Goal: Transaction & Acquisition: Subscribe to service/newsletter

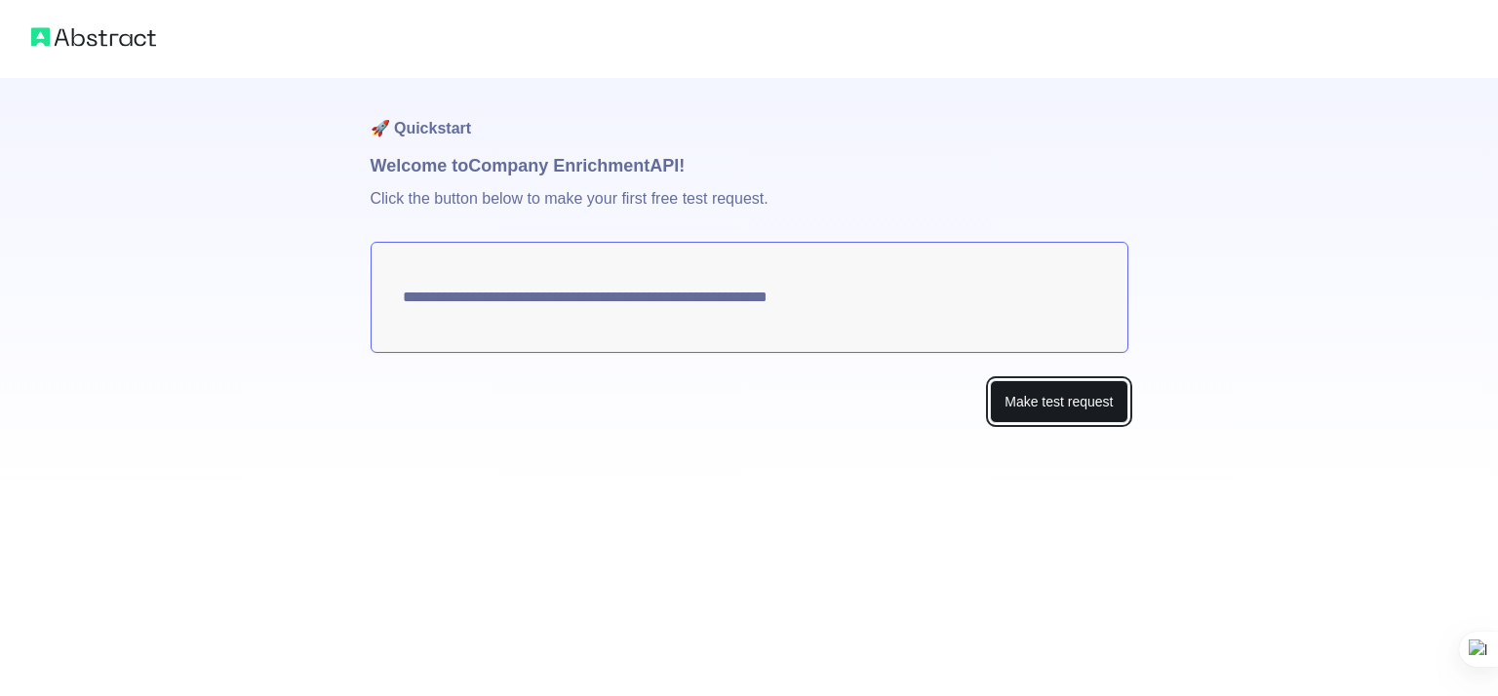
click at [1018, 400] on button "Make test request" at bounding box center [1059, 402] width 138 height 44
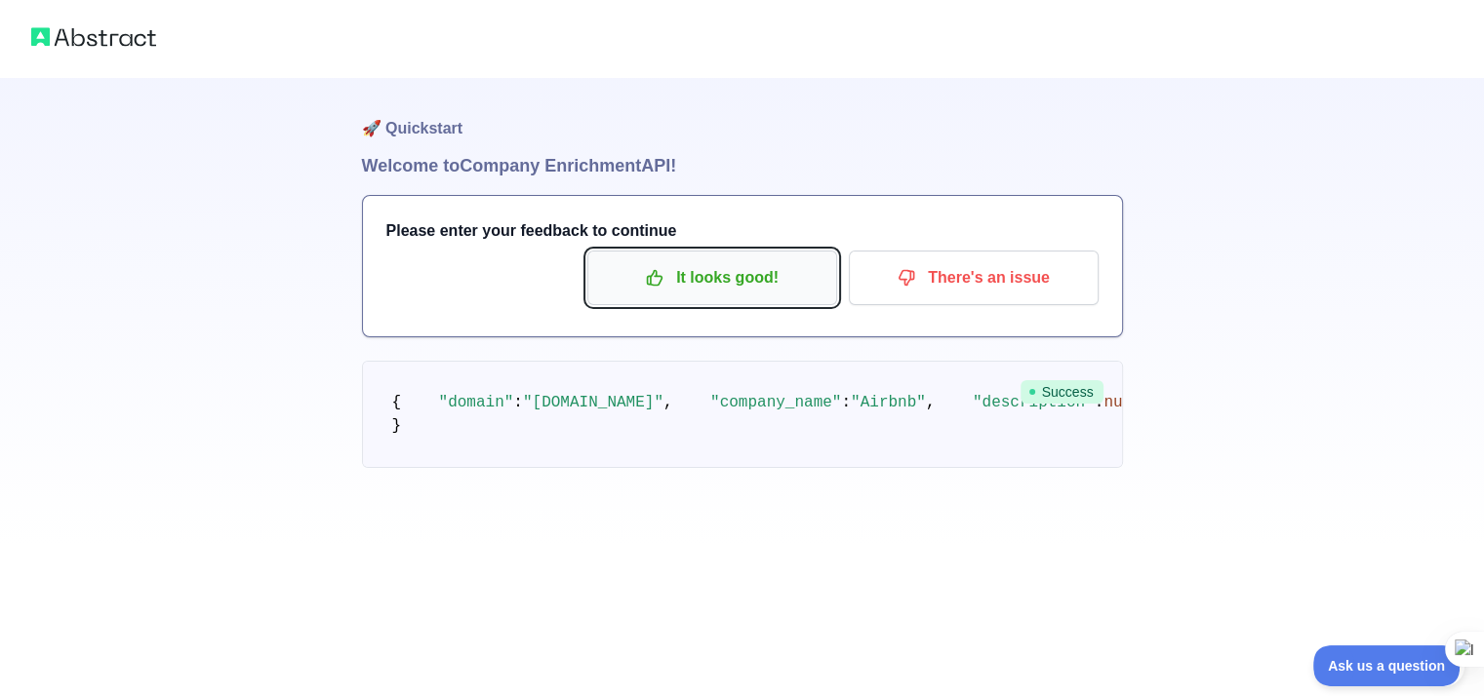
click at [657, 258] on button "It looks good!" at bounding box center [712, 278] width 250 height 55
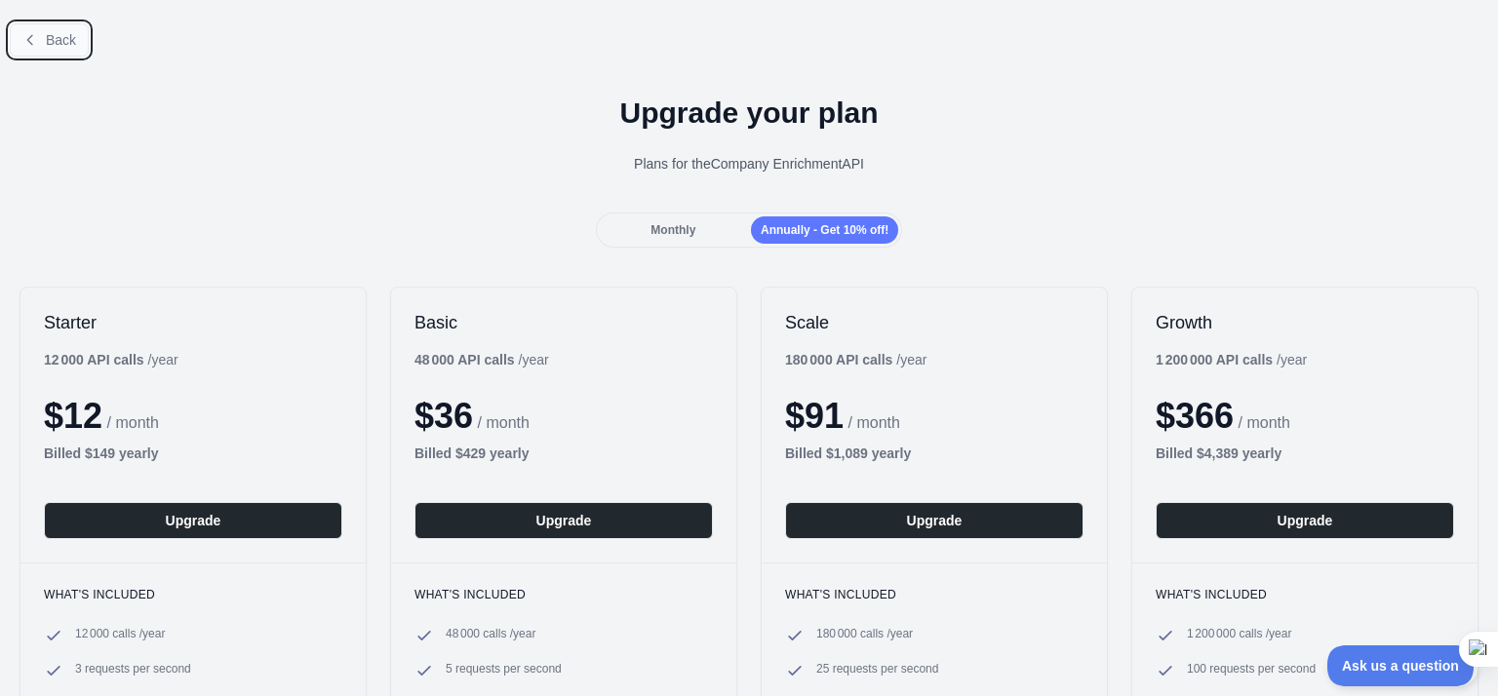
click at [38, 35] on button "Back" at bounding box center [49, 39] width 79 height 33
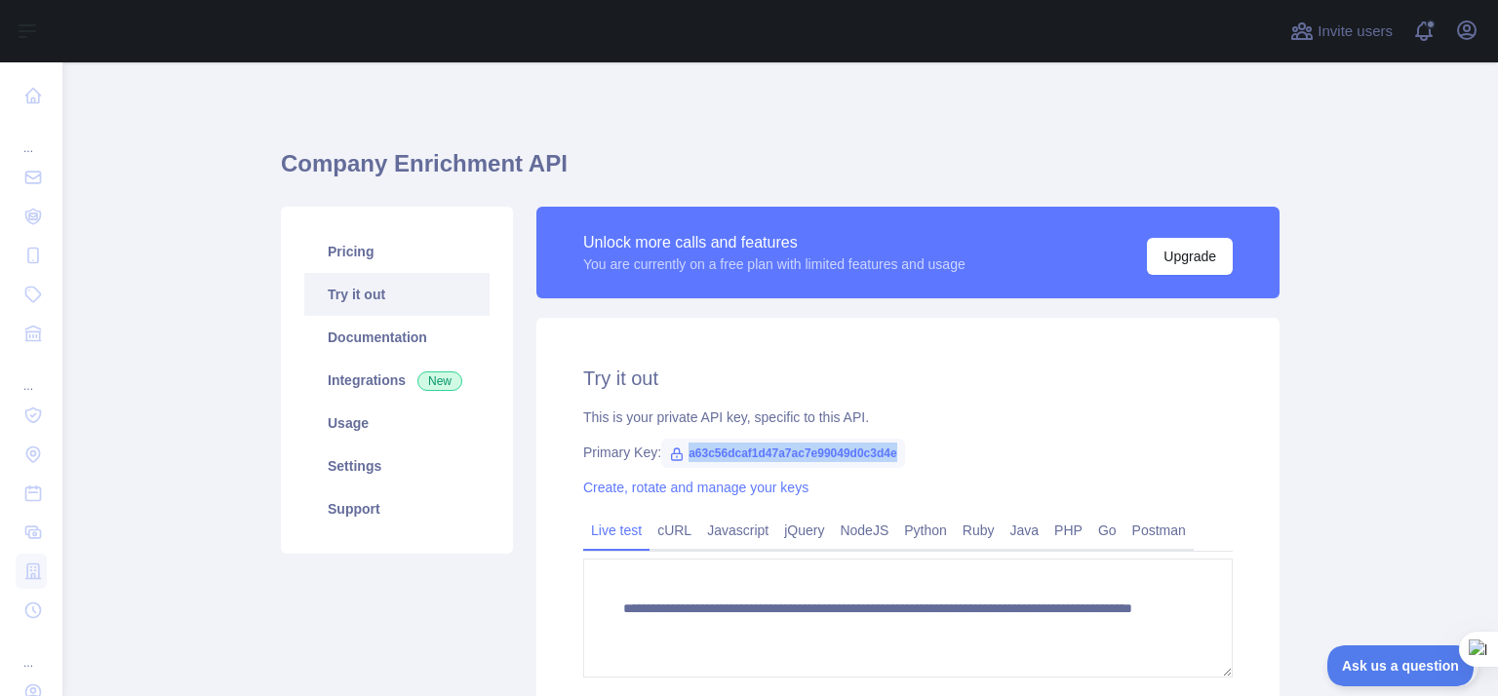
drag, startPoint x: 679, startPoint y: 453, endPoint x: 896, endPoint y: 454, distance: 217.5
click at [896, 454] on span "a63c56dcaf1d47a7ac7e99049d0c3d4e" at bounding box center [783, 453] width 244 height 29
click at [851, 480] on icon at bounding box center [853, 483] width 14 height 14
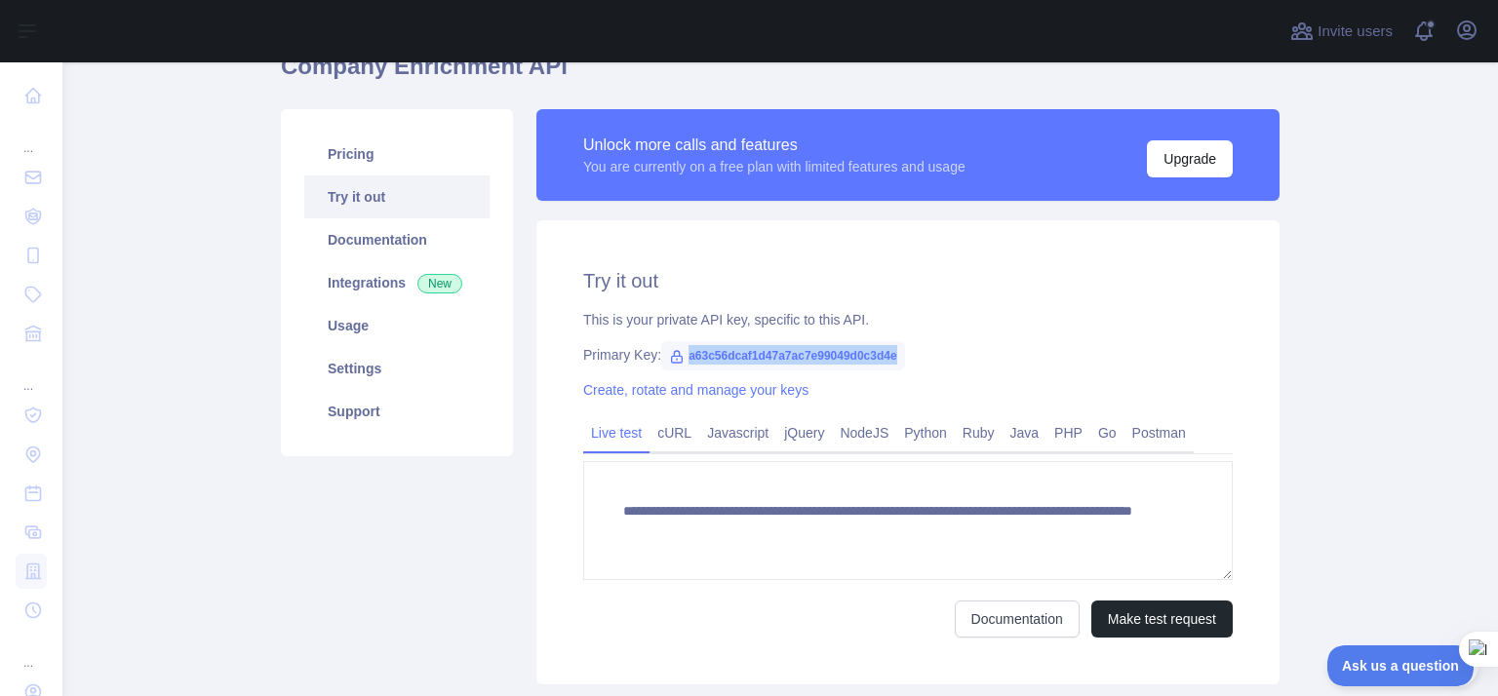
scroll to position [195, 0]
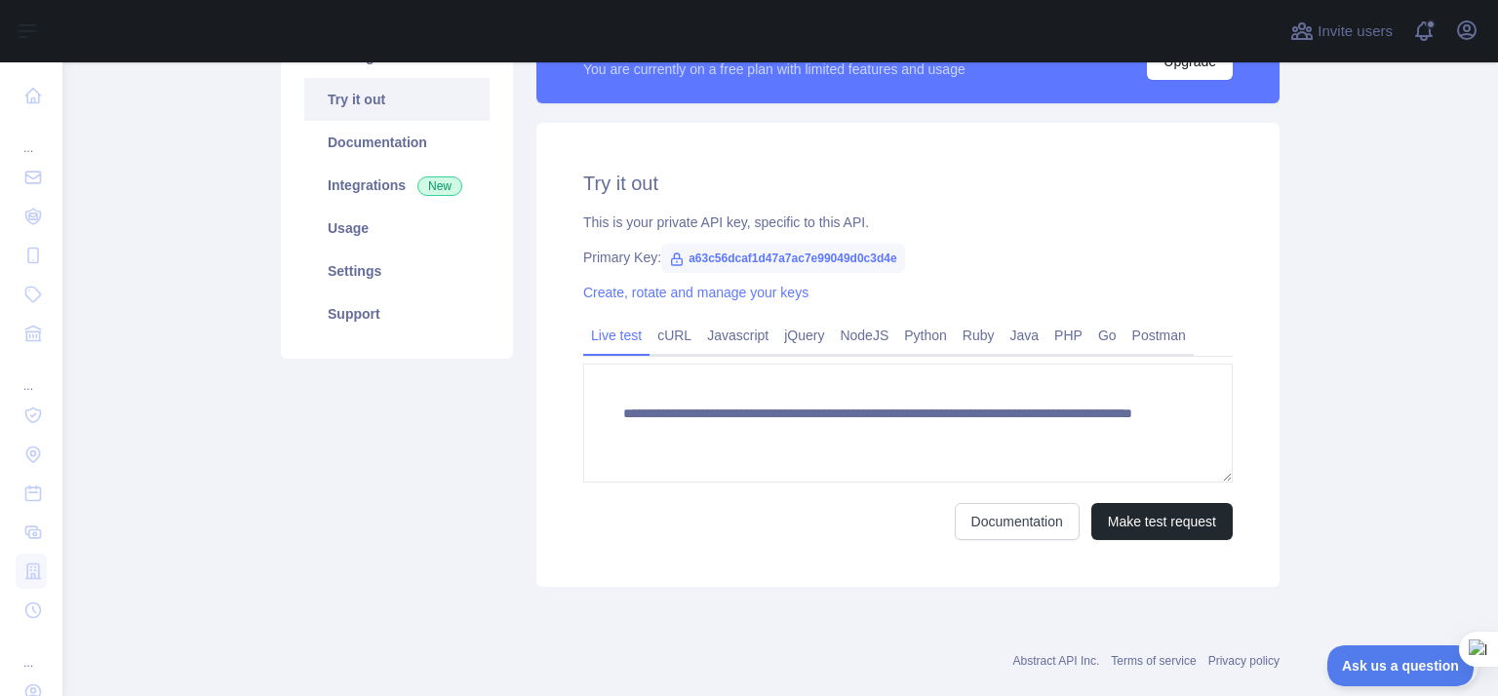
click at [1210, 217] on div "This is your private API key, specific to this API." at bounding box center [908, 223] width 650 height 20
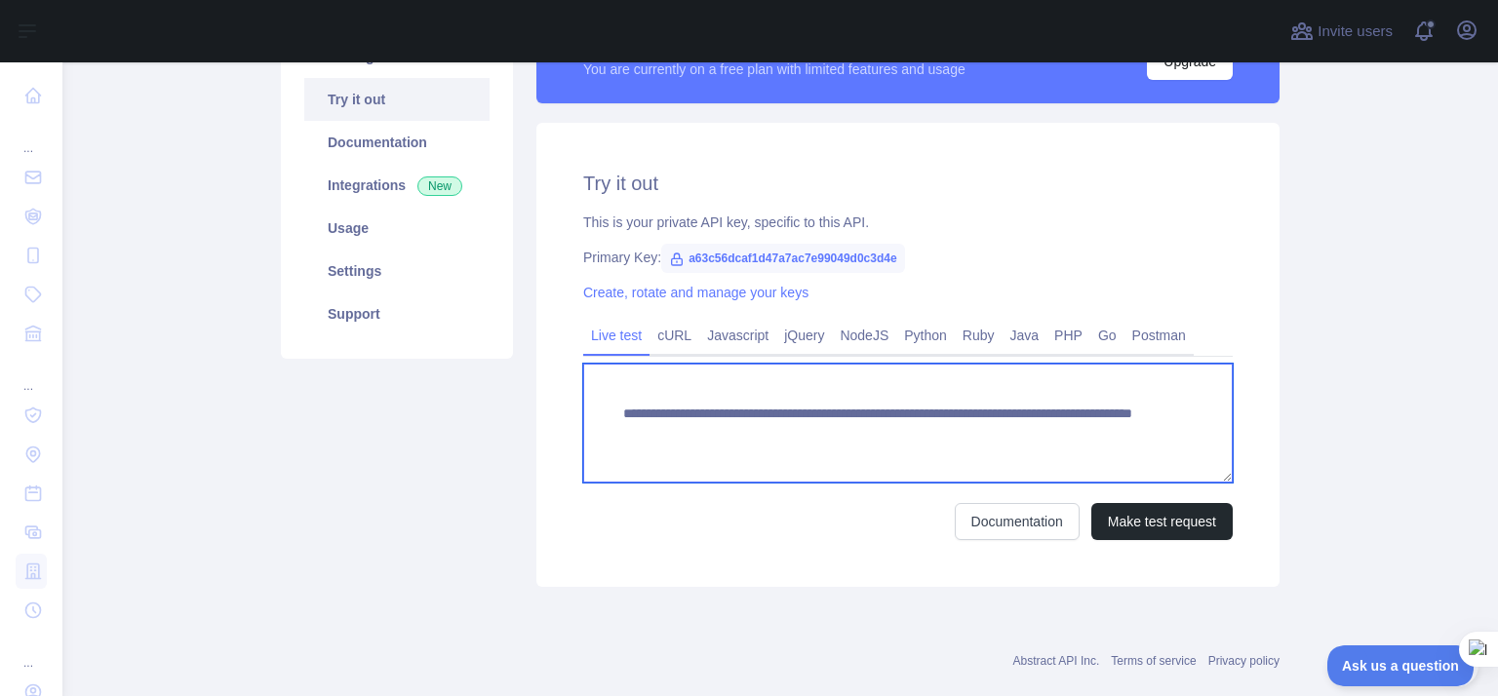
drag, startPoint x: 616, startPoint y: 413, endPoint x: 1059, endPoint y: 429, distance: 444.2
click at [1059, 429] on textarea "**********" at bounding box center [908, 423] width 650 height 119
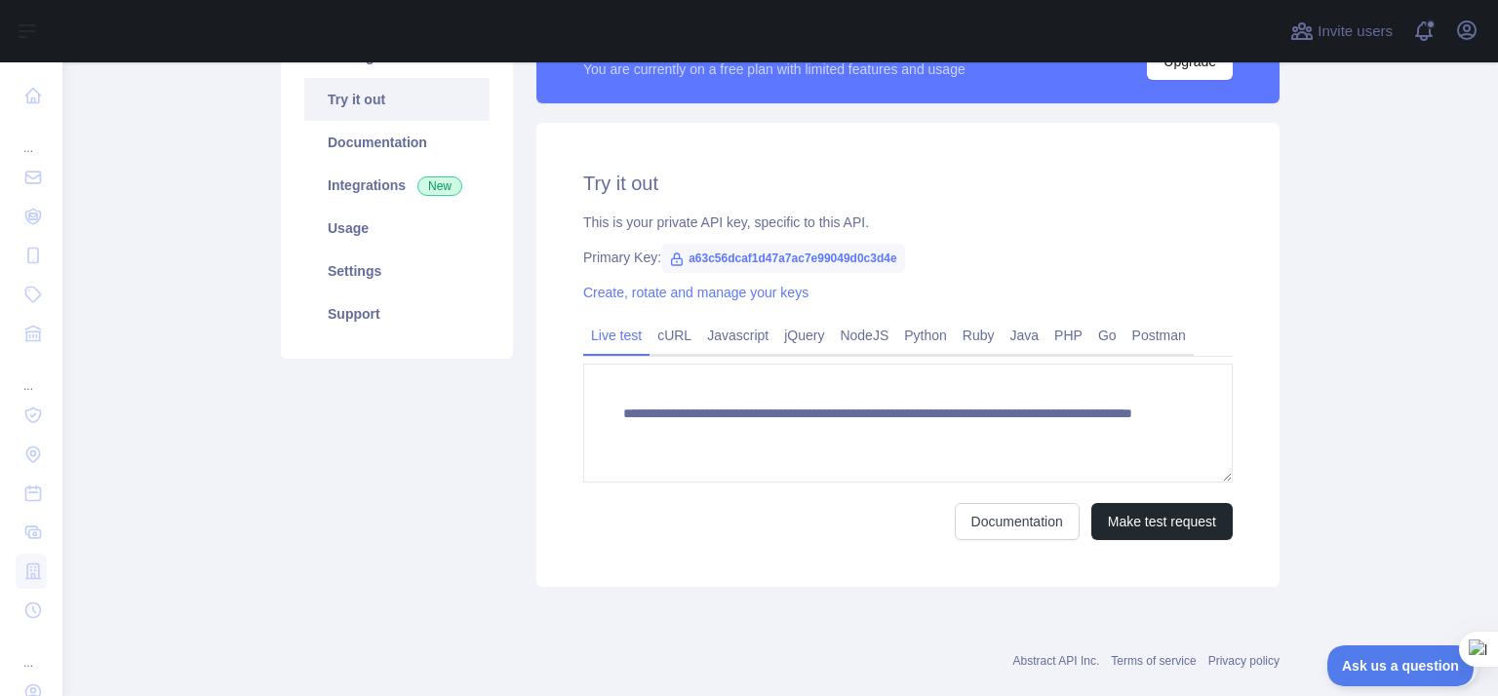
click at [452, 495] on div "Pricing Try it out Documentation Integrations New Usage Settings Support" at bounding box center [397, 300] width 256 height 576
